Goal: Find specific page/section: Find specific page/section

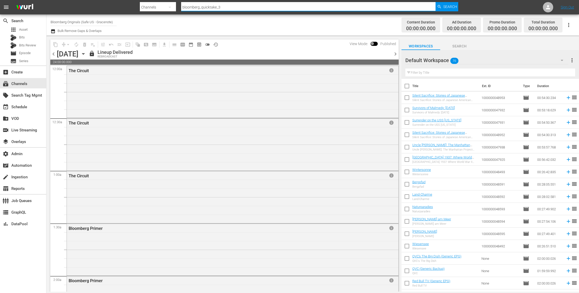
click at [123, 5] on nav "menu Search By Channels Search ID, Title, Description, Keywords, or Category bl…" at bounding box center [289, 7] width 579 height 14
drag, startPoint x: 244, startPoint y: 8, endPoint x: 139, endPoint y: 8, distance: 104.9
click at [139, 8] on nav "menu Search By Channels Search ID, Title, Description, Keywords, or Category bl…" at bounding box center [289, 7] width 579 height 14
paste input "bloombergtv_5"
type input "bloomberg_bloombergtv_5"
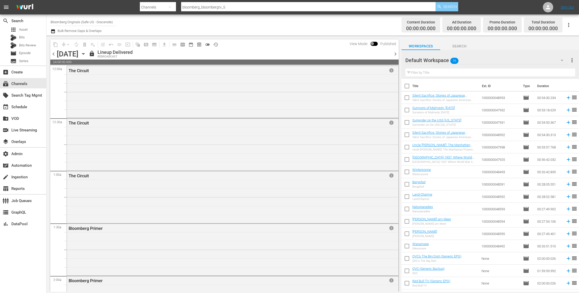
click at [453, 7] on span "Search" at bounding box center [450, 6] width 14 height 9
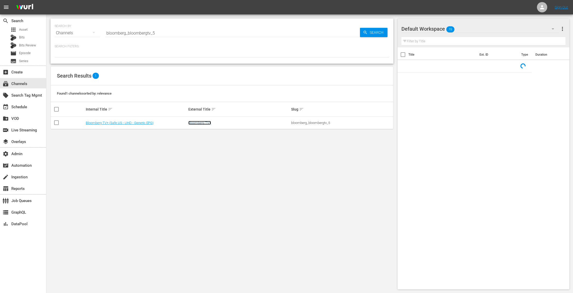
click at [199, 121] on link "Bloomberg TV+" at bounding box center [199, 123] width 23 height 4
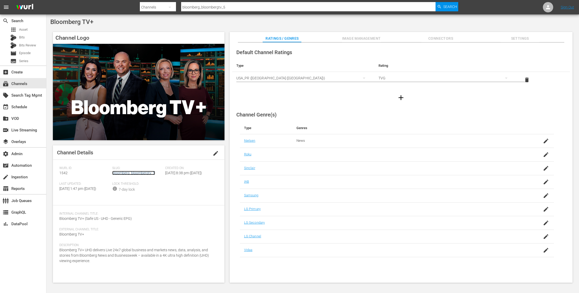
click at [145, 172] on link "bloomberg_bloombergtv_5" at bounding box center [133, 173] width 43 height 4
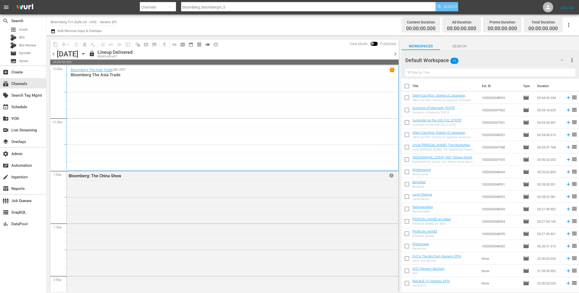
click at [448, 7] on span "Search" at bounding box center [450, 6] width 14 height 9
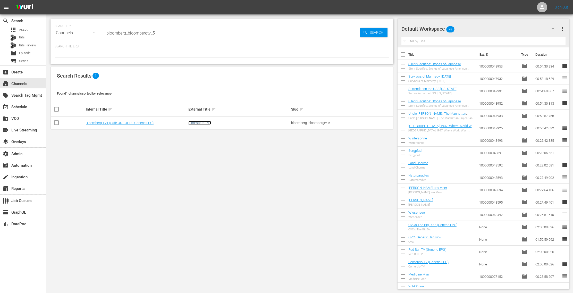
click at [209, 124] on link "Bloomberg TV+" at bounding box center [199, 123] width 23 height 4
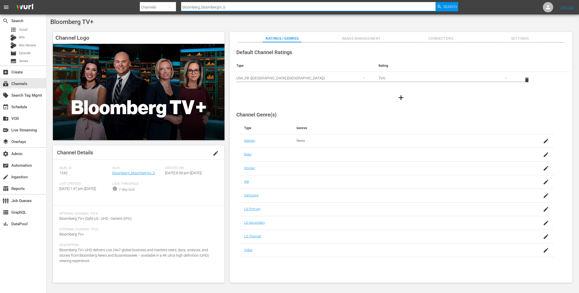
drag, startPoint x: 253, startPoint y: 7, endPoint x: 156, endPoint y: 2, distance: 97.3
click at [156, 2] on div "Search By Channels Search ID, Title, Description, Keywords, or Category bloombe…" at bounding box center [299, 7] width 318 height 12
paste input "10"
type input "bloomberg_bloombergtv_10"
click at [443, 6] on span "Search" at bounding box center [450, 6] width 14 height 9
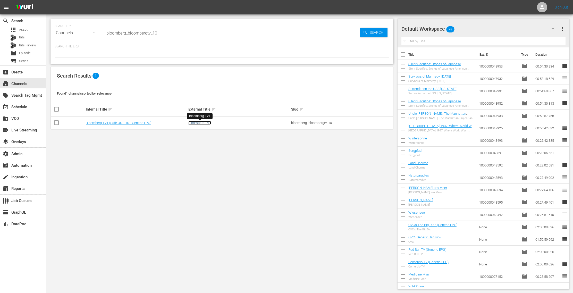
click at [195, 121] on link "Bloomberg TV+" at bounding box center [199, 123] width 23 height 4
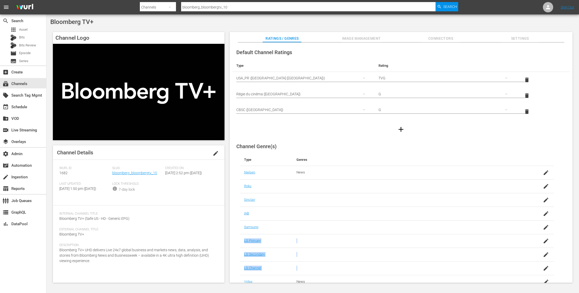
drag, startPoint x: 294, startPoint y: 267, endPoint x: 349, endPoint y: 288, distance: 58.3
click at [314, 281] on tbody "[PERSON_NAME] News Roku [PERSON_NAME] IAB Samsung LG Primary LG Secondary LG Ch…" at bounding box center [397, 227] width 314 height 123
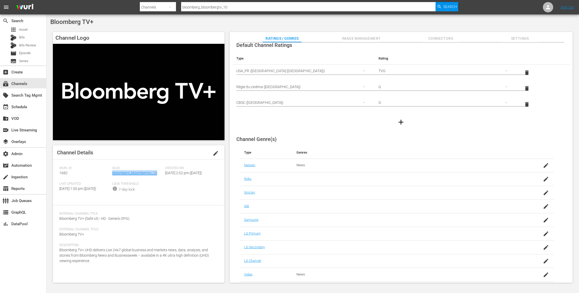
drag, startPoint x: 157, startPoint y: 174, endPoint x: 113, endPoint y: 175, distance: 44.4
click at [113, 175] on div "Slug: bloomberg_bloombergtv_10" at bounding box center [138, 174] width 53 height 16
copy link "bloomberg_bloombergtv_10"
paste input "2"
drag, startPoint x: 233, startPoint y: 7, endPoint x: 150, endPoint y: 8, distance: 83.5
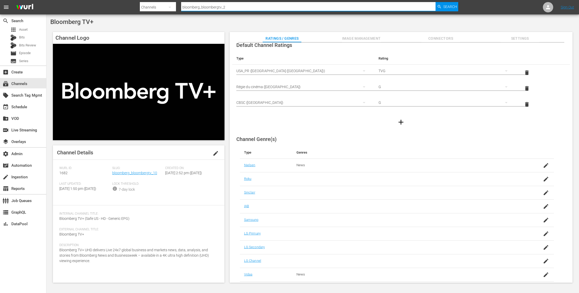
click at [150, 8] on div "Search By Channels Search ID, Title, Description, Keywords, or Category bloombe…" at bounding box center [299, 7] width 318 height 12
type input "bloomberg_bloombergtv_2"
click at [450, 6] on span "Search" at bounding box center [450, 6] width 14 height 9
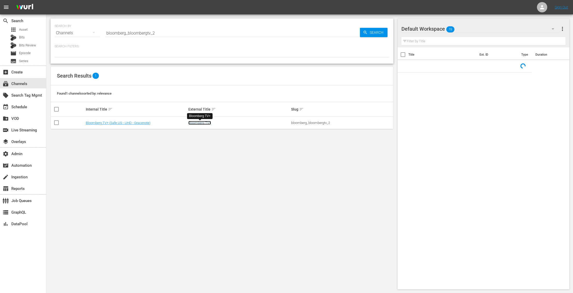
click at [208, 122] on link "Bloomberg TV+" at bounding box center [199, 123] width 23 height 4
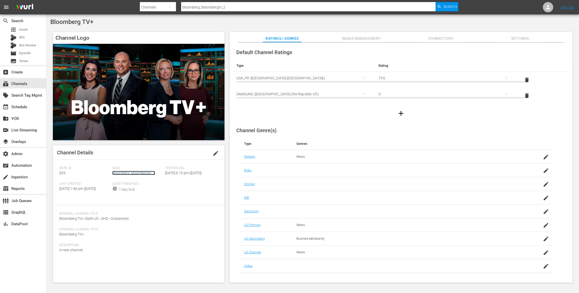
click at [143, 173] on link "bloomberg_bloombergtv_2" at bounding box center [133, 173] width 43 height 4
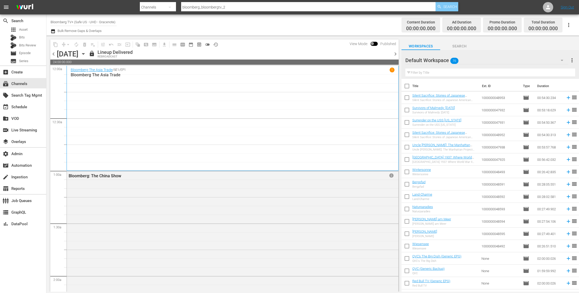
click at [446, 4] on span "Search" at bounding box center [450, 6] width 14 height 9
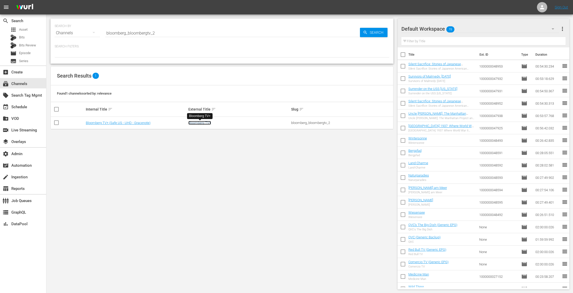
click at [195, 122] on link "Bloomberg TV+" at bounding box center [199, 123] width 23 height 4
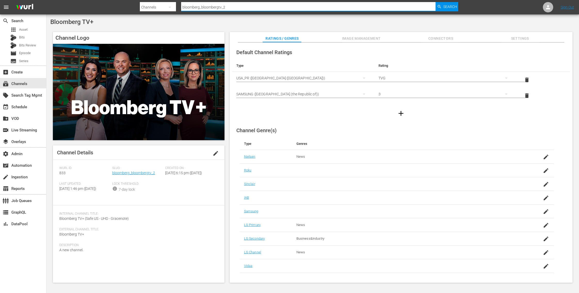
paste input "bloomberg_quicktake_3"
drag, startPoint x: 227, startPoint y: 5, endPoint x: 160, endPoint y: 5, distance: 66.5
click at [160, 5] on div "Search By Channels Search ID, Title, Description, Keywords, or Category bloombe…" at bounding box center [299, 7] width 318 height 12
paste input "text"
drag, startPoint x: 244, startPoint y: 6, endPoint x: 168, endPoint y: 7, distance: 76.1
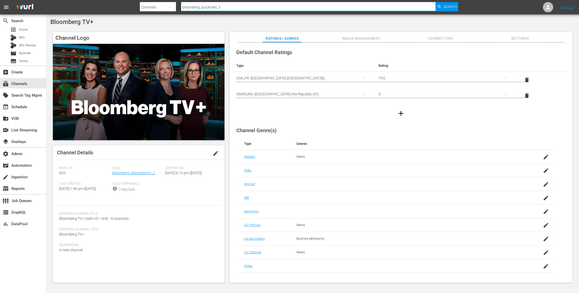
click at [168, 7] on div "Search By Channels Search ID, Title, Description, Keywords, or Category bloombe…" at bounding box center [299, 7] width 318 height 12
type input "bloomberg_quicktake_3"
click at [447, 6] on span "Search" at bounding box center [450, 6] width 14 height 9
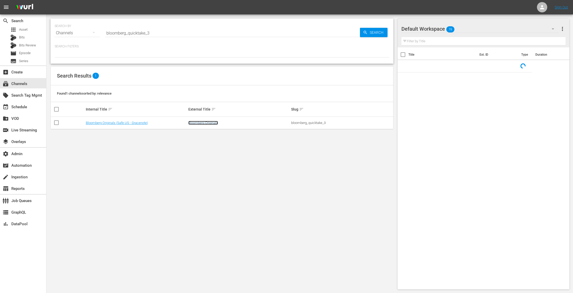
click at [213, 122] on link "Bloomberg Originals" at bounding box center [203, 123] width 30 height 4
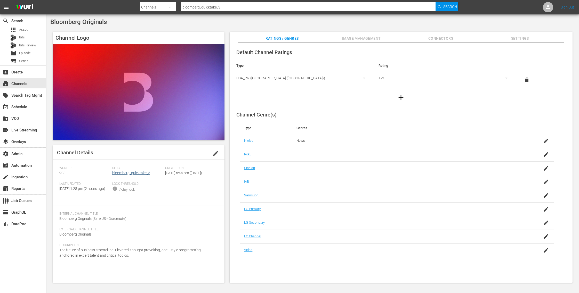
click at [137, 175] on div "Slug: bloomberg_quicktake_3" at bounding box center [138, 174] width 53 height 16
click at [137, 175] on link "bloomberg_quicktake_3" at bounding box center [131, 173] width 38 height 4
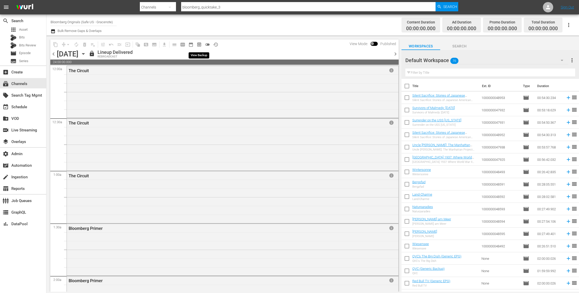
click at [199, 44] on span "preview_outlined" at bounding box center [198, 44] width 5 height 5
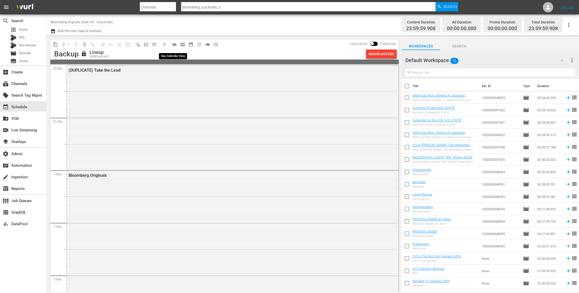
click at [175, 45] on span "calendar_view_day_outlined" at bounding box center [174, 44] width 5 height 5
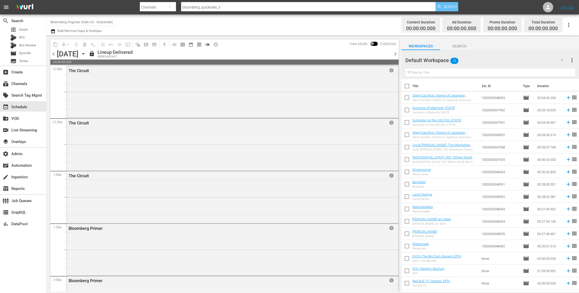
click at [451, 7] on span "Search" at bounding box center [450, 6] width 14 height 9
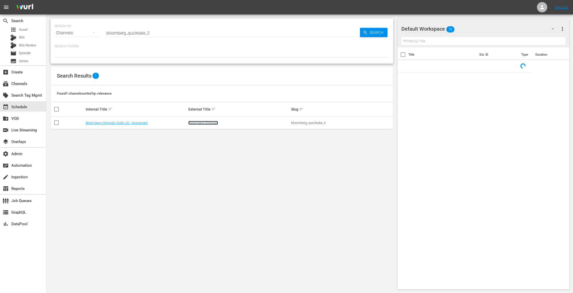
click at [202, 122] on link "Bloomberg Originals" at bounding box center [203, 123] width 30 height 4
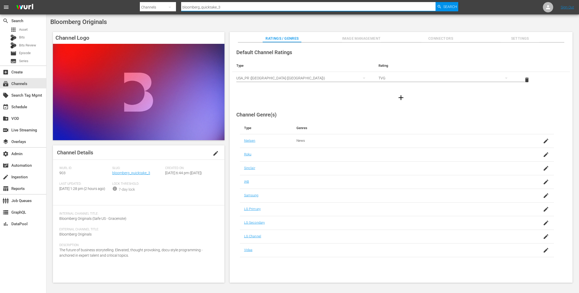
drag, startPoint x: 223, startPoint y: 7, endPoint x: 159, endPoint y: 7, distance: 64.2
click at [159, 7] on div "Search By Channels Search ID, Title, Description, Keywords, or Category bloombe…" at bounding box center [299, 7] width 318 height 12
click at [444, 8] on span "Search" at bounding box center [450, 6] width 14 height 9
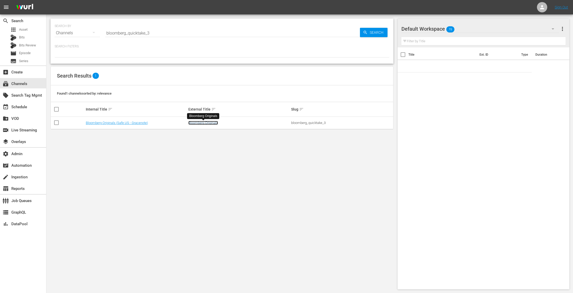
click at [203, 123] on link "Bloomberg Originals" at bounding box center [203, 123] width 30 height 4
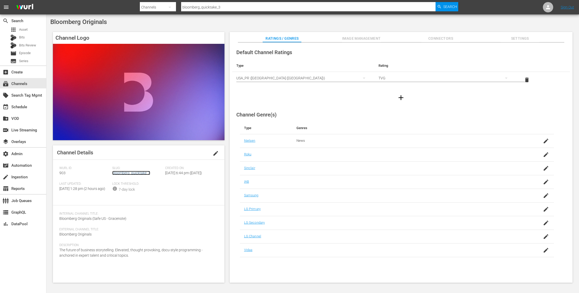
click at [127, 172] on link "bloomberg_quicktake_3" at bounding box center [131, 173] width 38 height 4
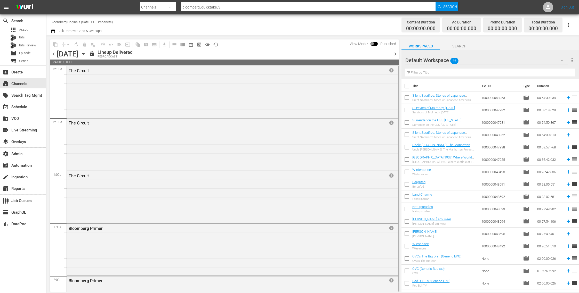
drag, startPoint x: 225, startPoint y: 9, endPoint x: 152, endPoint y: 7, distance: 72.2
click at [152, 7] on div "Search By Channels Search ID, Title, Description, Keywords, or Category bloombe…" at bounding box center [299, 7] width 318 height 12
click at [442, 9] on div "Search" at bounding box center [446, 6] width 23 height 9
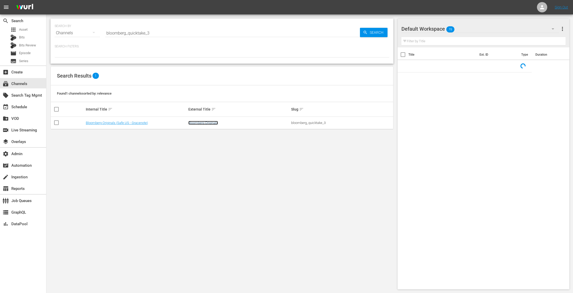
click at [212, 123] on link "Bloomberg Originals" at bounding box center [203, 123] width 30 height 4
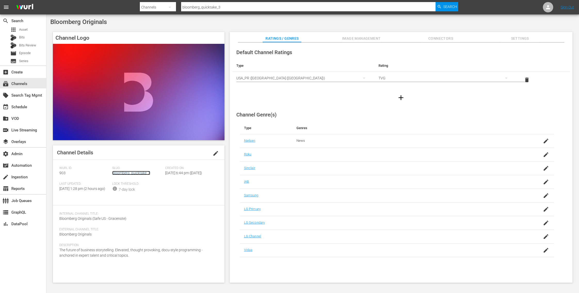
click at [129, 171] on link "bloomberg_quicktake_3" at bounding box center [131, 173] width 38 height 4
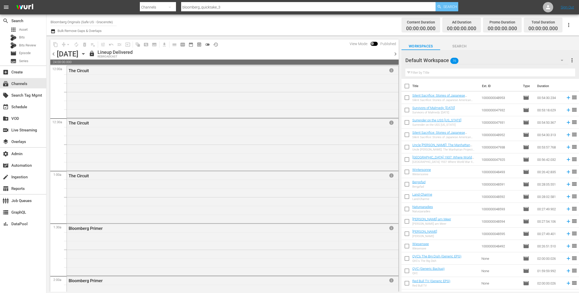
click at [453, 6] on span "Search" at bounding box center [450, 6] width 14 height 9
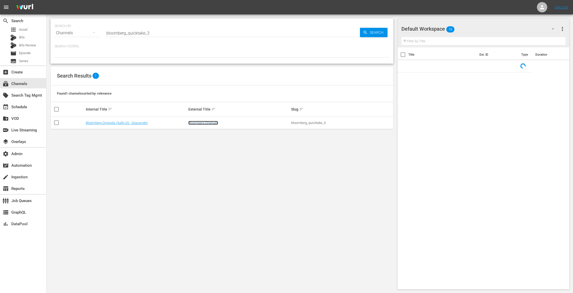
click at [206, 122] on link "Bloomberg Originals" at bounding box center [203, 123] width 30 height 4
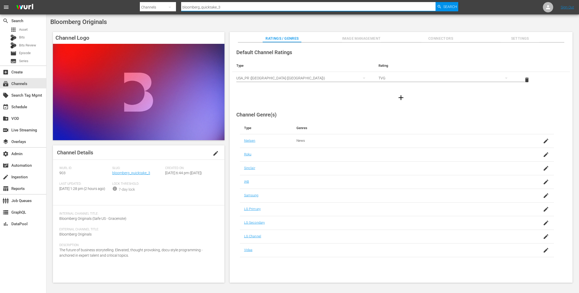
drag, startPoint x: 224, startPoint y: 8, endPoint x: 156, endPoint y: 8, distance: 67.0
click at [156, 8] on div "Search By Channels Search ID, Title, Description, Keywords, or Category bloombe…" at bounding box center [299, 7] width 318 height 12
paste input "bloombergtv_10"
type input "bloomberg_bloombergtv_10"
click at [454, 8] on span "Search" at bounding box center [450, 6] width 14 height 9
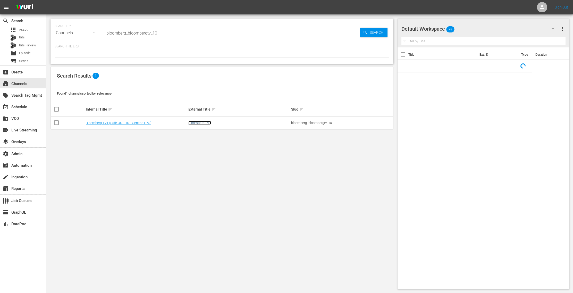
click at [207, 122] on link "Bloomberg TV+" at bounding box center [199, 123] width 23 height 4
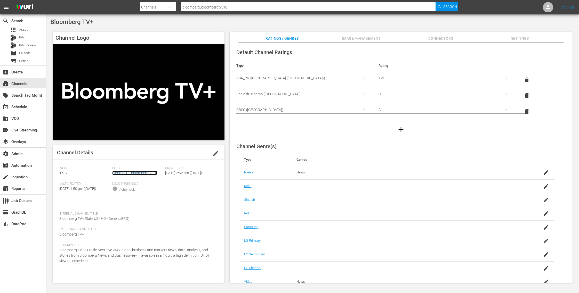
click at [138, 173] on link "bloomberg_bloombergtv_10" at bounding box center [134, 173] width 45 height 4
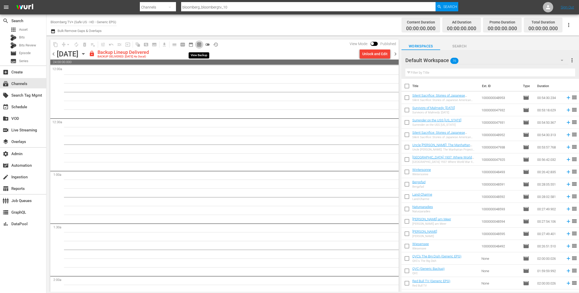
click at [201, 45] on span "preview_outlined" at bounding box center [198, 44] width 5 height 5
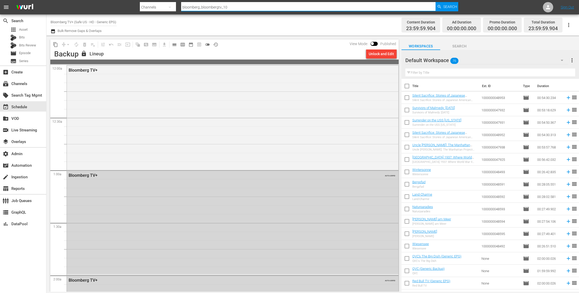
click at [230, 6] on input "bloomberg_bloombergtv_10" at bounding box center [308, 7] width 254 height 12
type input "bloomberg_bloombergtv_05"
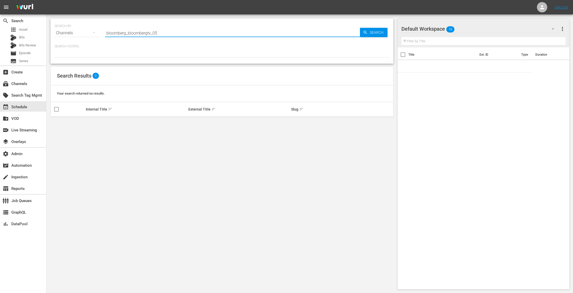
click at [180, 34] on input "bloomberg_bloombergtv_05" at bounding box center [232, 33] width 255 height 12
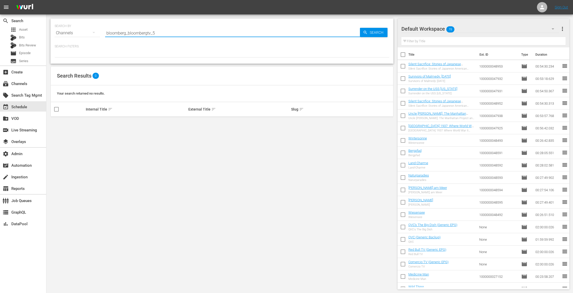
type input "bloomberg_bloombergtv_5"
click at [203, 122] on link "Bloomberg TV+" at bounding box center [199, 123] width 23 height 4
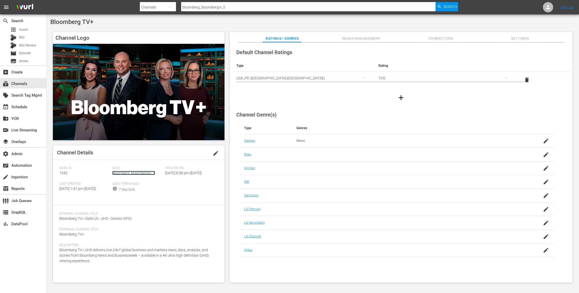
click at [150, 173] on link "bloomberg_bloombergtv_5" at bounding box center [133, 173] width 43 height 4
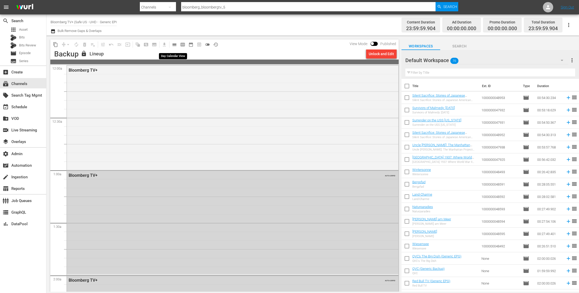
click at [174, 45] on span "calendar_view_day_outlined" at bounding box center [174, 44] width 5 height 5
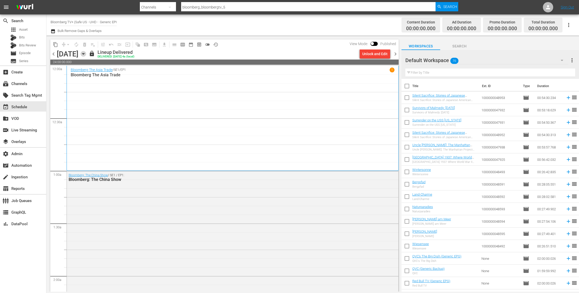
click at [86, 55] on icon "button" at bounding box center [83, 54] width 6 height 6
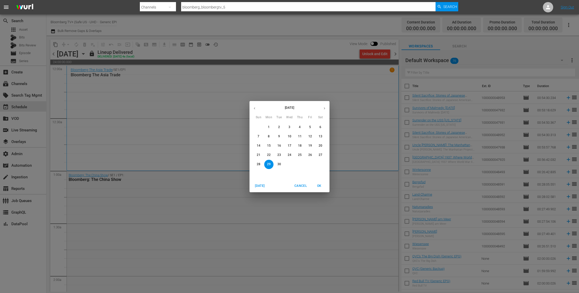
click at [279, 161] on button "30" at bounding box center [278, 164] width 9 height 9
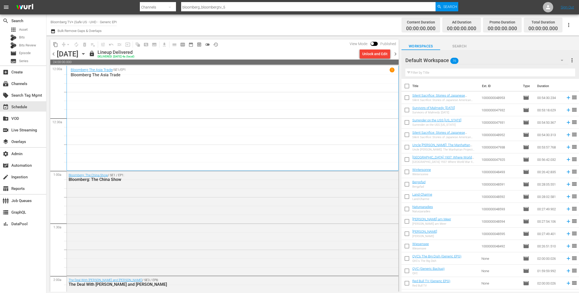
click at [233, 9] on input "bloomberg_bloombergtv_5" at bounding box center [308, 7] width 254 height 12
type input "bloomberg_bloombergtv_10"
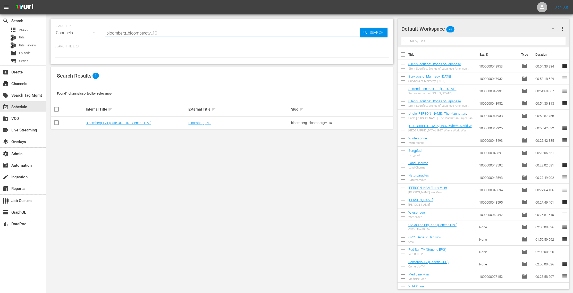
drag, startPoint x: 161, startPoint y: 35, endPoint x: 153, endPoint y: 34, distance: 7.5
click at [153, 34] on input "bloomberg_bloombergtv_10" at bounding box center [232, 33] width 255 height 12
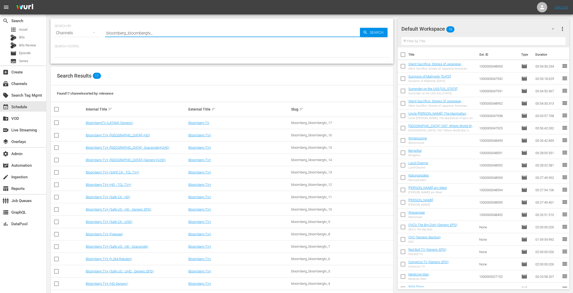
drag, startPoint x: 161, startPoint y: 32, endPoint x: 67, endPoint y: 26, distance: 94.3
click at [67, 26] on div "SEARCH BY Search By Channels Search ID, Title, Description, Keywords, or Catego…" at bounding box center [222, 30] width 335 height 19
paste input "quicktake_2"
type input "bloomberg_quicktake_2"
click at [376, 34] on span "Search" at bounding box center [378, 32] width 20 height 9
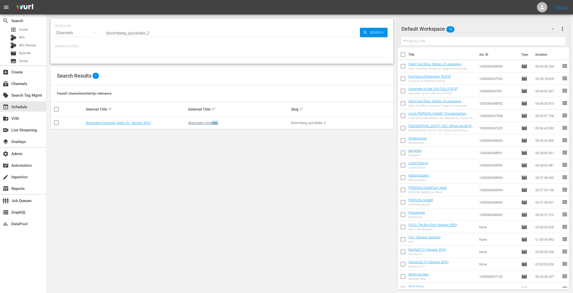
click at [212, 125] on td "Bloomberg Originals" at bounding box center [239, 123] width 103 height 12
click at [209, 123] on link "Bloomberg Originals" at bounding box center [203, 123] width 30 height 4
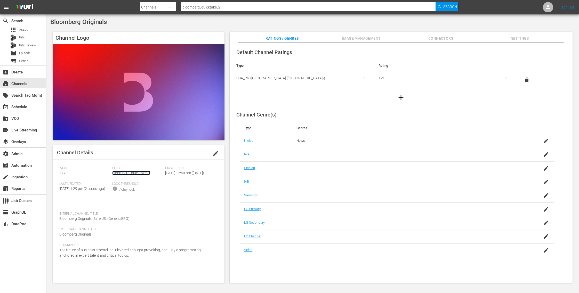
click at [133, 173] on link "bloomberg_quicktake_2" at bounding box center [131, 173] width 38 height 4
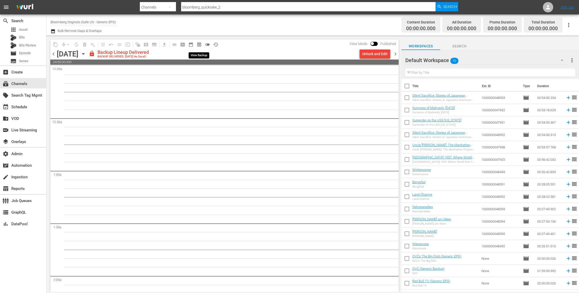
drag, startPoint x: 199, startPoint y: 44, endPoint x: 176, endPoint y: 45, distance: 22.2
click at [199, 44] on span "preview_outlined" at bounding box center [198, 44] width 5 height 5
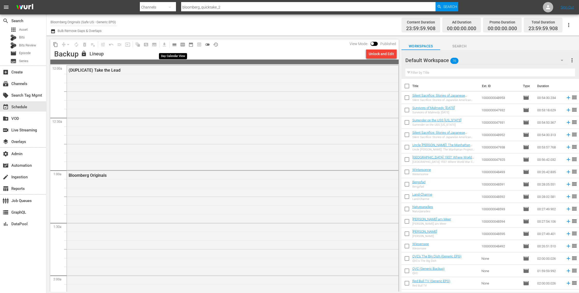
click at [175, 45] on span "calendar_view_day_outlined" at bounding box center [174, 44] width 5 height 5
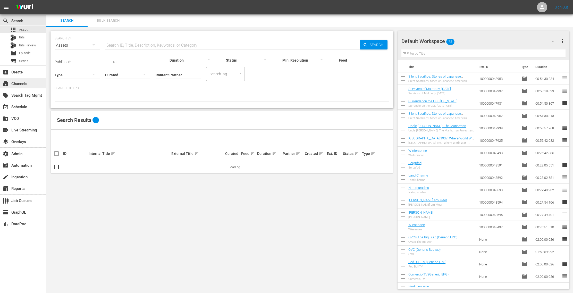
click at [19, 81] on div "subscriptions Channels" at bounding box center [14, 83] width 29 height 5
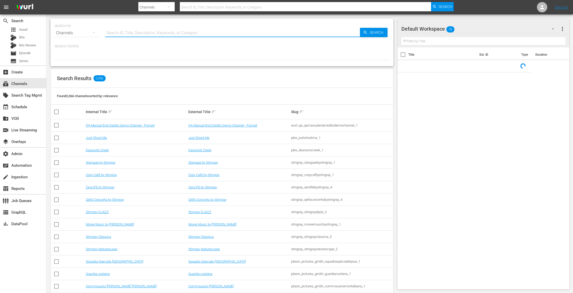
click at [136, 29] on input "text" at bounding box center [232, 33] width 255 height 12
paste input "minerva_pictures_amoilnatale_1"
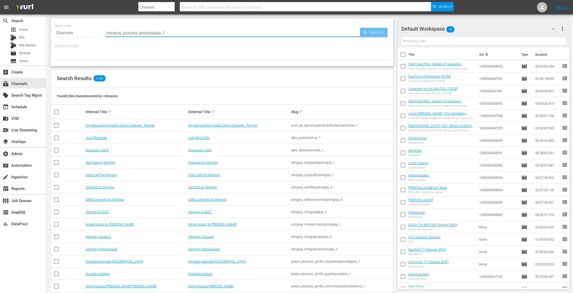
type input "minerva_pictures_amoilnatale_1"
click at [379, 30] on span "Search" at bounding box center [378, 32] width 20 height 9
type input "minerva_pictures_amoilnatale_1"
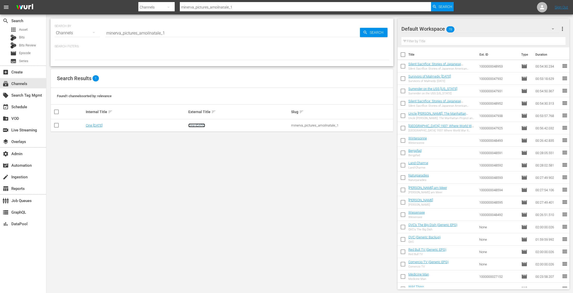
click at [196, 127] on link "Cine Natale" at bounding box center [196, 125] width 17 height 4
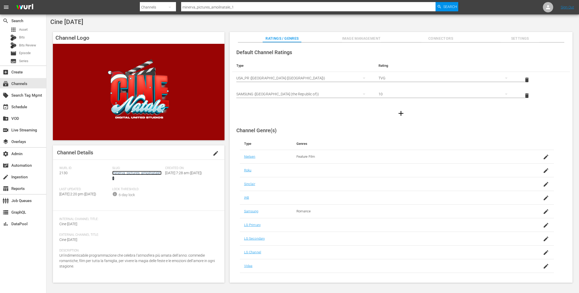
click at [153, 174] on link "minerva_pictures_amoilnatale_1" at bounding box center [136, 176] width 49 height 10
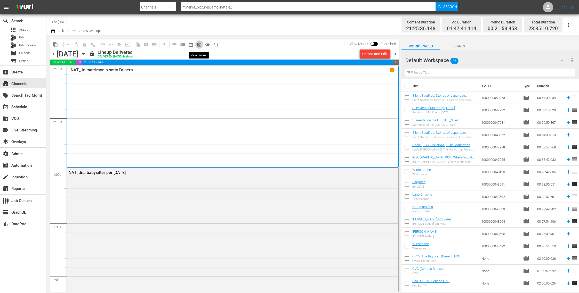
click at [200, 44] on span "preview_outlined" at bounding box center [198, 44] width 5 height 5
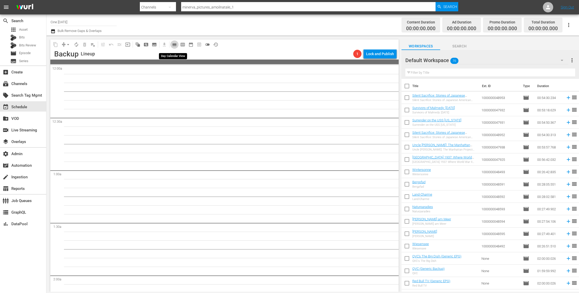
click at [175, 45] on span "calendar_view_day_outlined" at bounding box center [174, 44] width 5 height 5
